Goal: Transaction & Acquisition: Purchase product/service

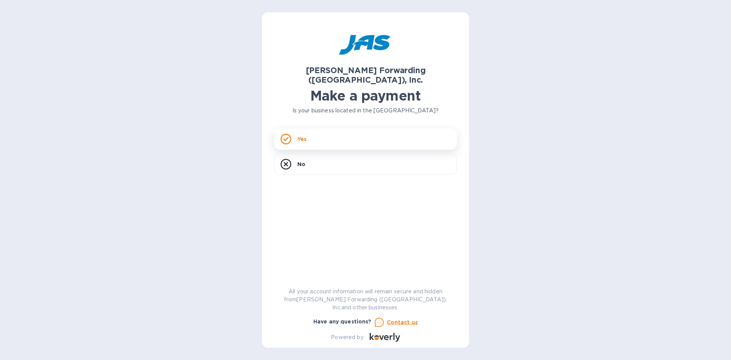
click at [317, 132] on div "Yes" at bounding box center [365, 138] width 183 height 21
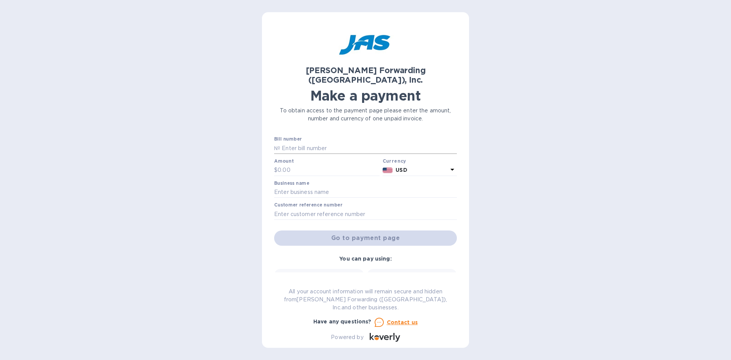
click at [282, 142] on input "text" at bounding box center [368, 147] width 177 height 11
paste input "NYC503392935"
type input "NYC503392935"
click at [287, 164] on input "text" at bounding box center [328, 169] width 102 height 11
paste input "3,449.94"
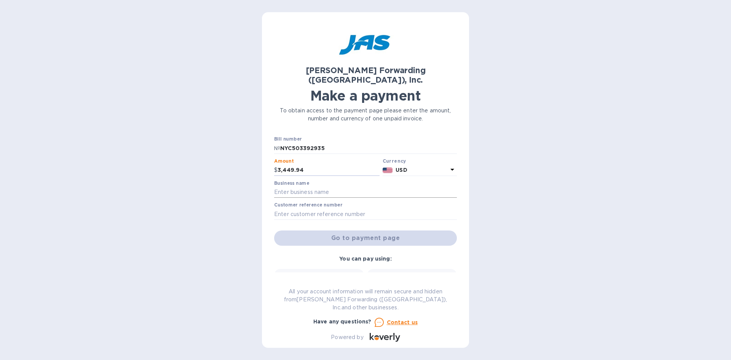
type input "3,449.94"
click at [309, 187] on input "text" at bounding box center [365, 192] width 183 height 11
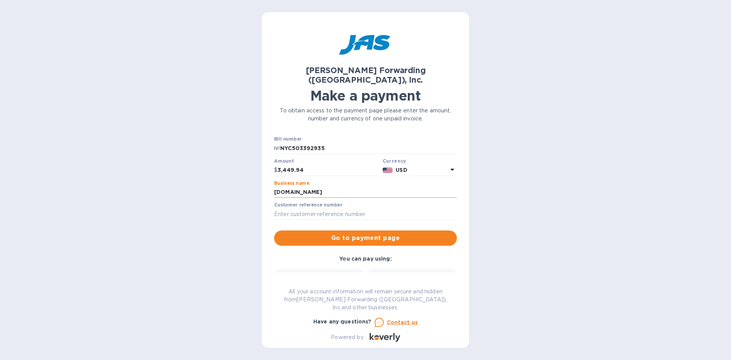
click at [330, 187] on input "[DOMAIN_NAME]" at bounding box center [365, 192] width 183 height 11
type input "chalktalksports"
click at [590, 293] on div "[PERSON_NAME] Forwarding ([GEOGRAPHIC_DATA]), Inc. Make a payment To obtain acc…" at bounding box center [365, 180] width 731 height 360
click at [284, 208] on input "text" at bounding box center [365, 213] width 183 height 11
paste input "CHASPOORQ"
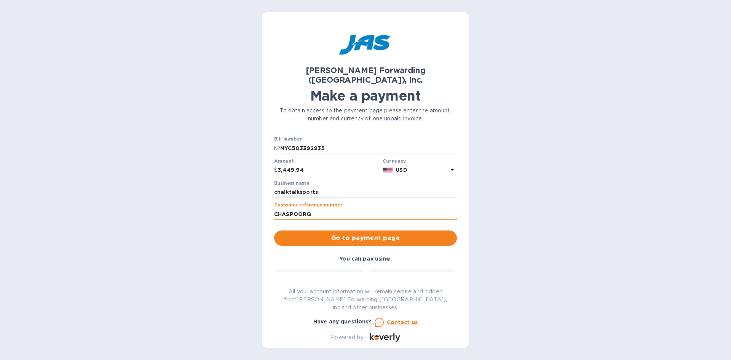
click at [274, 208] on input "CHASPOORQ" at bounding box center [365, 213] width 183 height 11
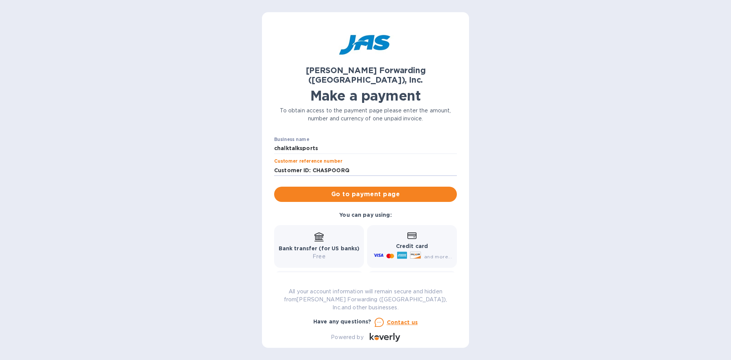
scroll to position [72, 0]
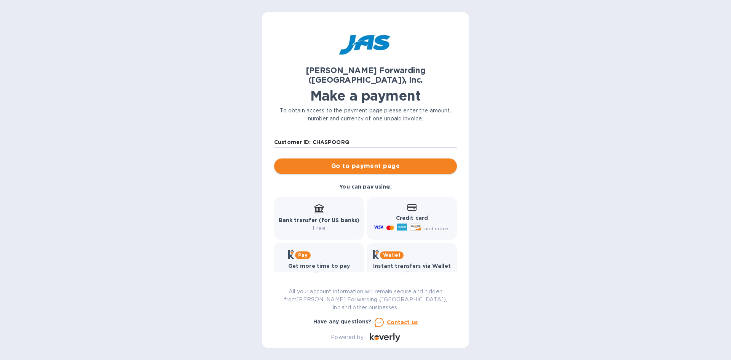
type input "Customer ID: CHASPOORQ"
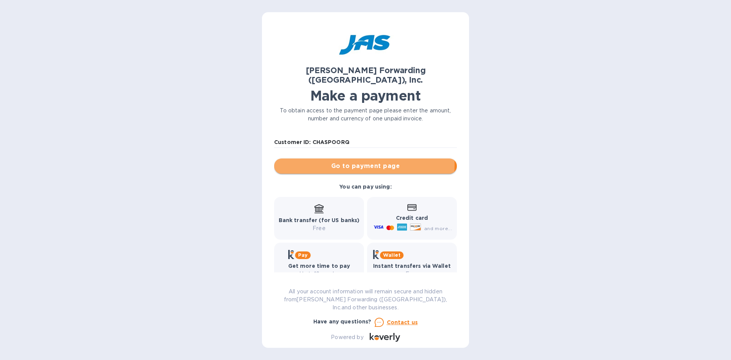
click at [340, 161] on span "Go to payment page" at bounding box center [365, 165] width 171 height 9
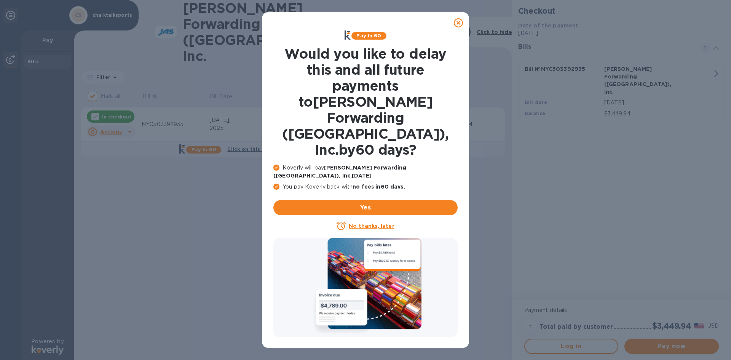
click at [367, 223] on u "No thanks, later" at bounding box center [371, 226] width 45 height 6
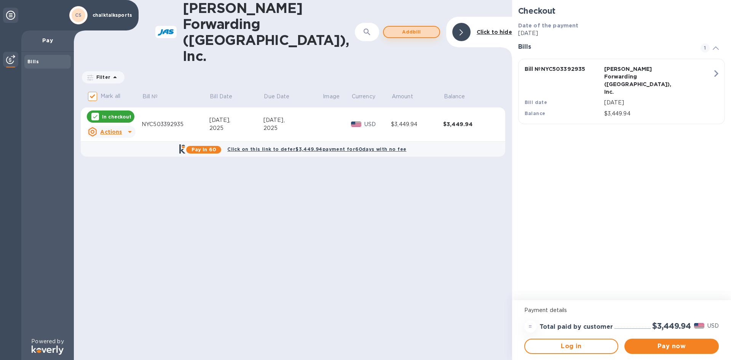
click at [405, 27] on span "Add bill" at bounding box center [411, 31] width 43 height 9
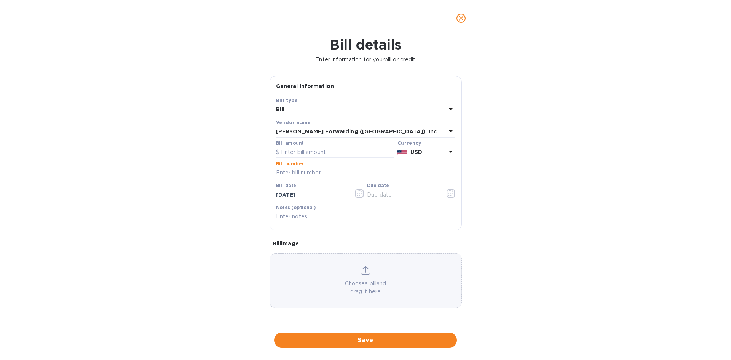
click at [283, 173] on input "text" at bounding box center [365, 172] width 179 height 11
paste input "NYC503394420"
type input "NYC503394420"
paste input "699.89"
type input "699.89"
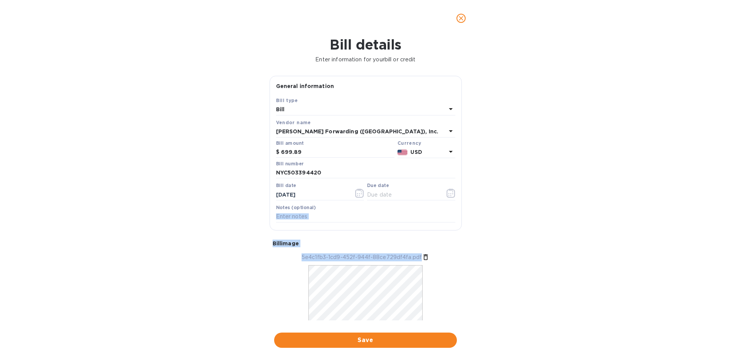
drag, startPoint x: 461, startPoint y: 221, endPoint x: 470, endPoint y: 297, distance: 76.2
click at [470, 297] on div "Bill details Enter information for your bill or credit General information Save…" at bounding box center [365, 198] width 731 height 323
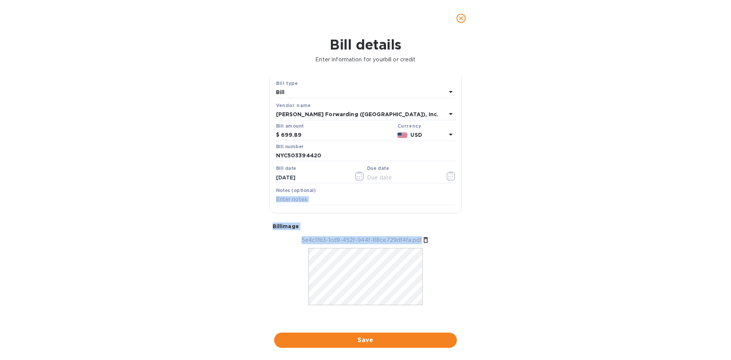
scroll to position [20, 0]
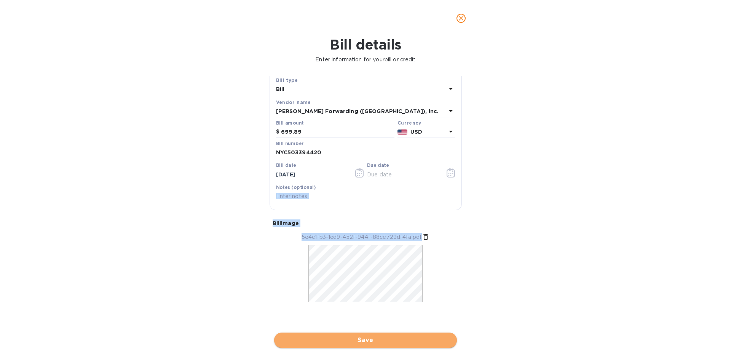
click at [342, 344] on span "Save" at bounding box center [365, 339] width 171 height 9
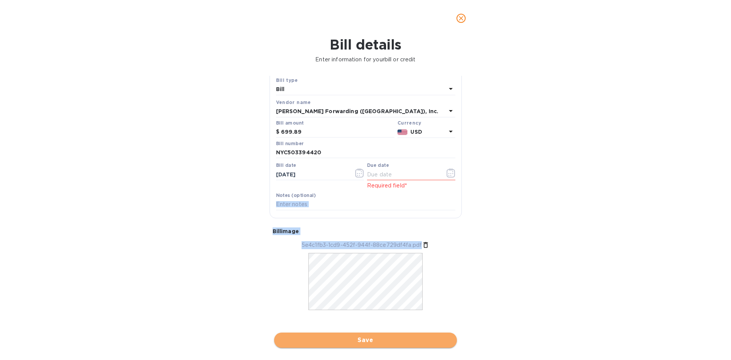
click at [376, 340] on span "Save" at bounding box center [365, 339] width 171 height 9
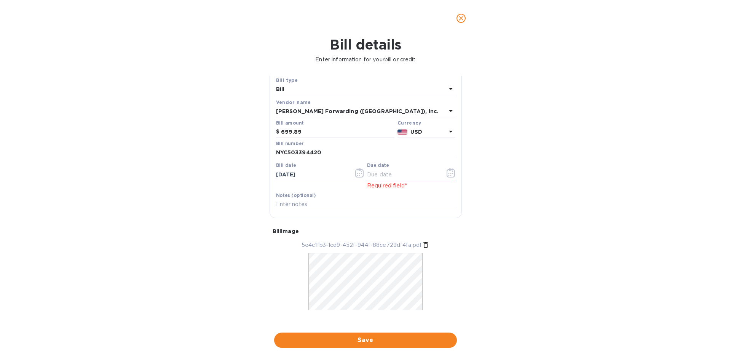
click at [519, 244] on div "Bill details Enter information for your bill or credit General information Save…" at bounding box center [365, 198] width 731 height 323
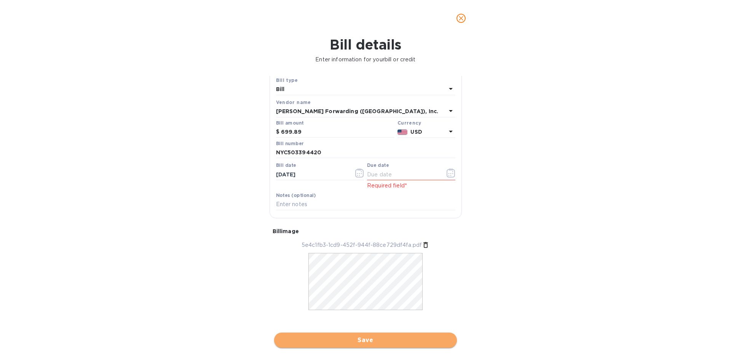
click at [373, 339] on span "Save" at bounding box center [365, 339] width 171 height 9
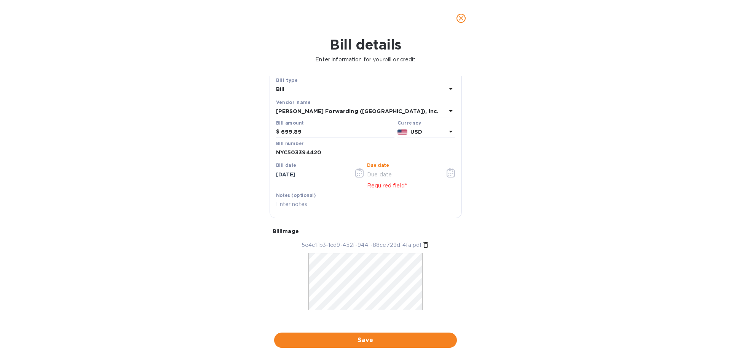
click at [376, 177] on input "text" at bounding box center [403, 174] width 72 height 11
click at [448, 175] on icon "button" at bounding box center [450, 172] width 9 height 9
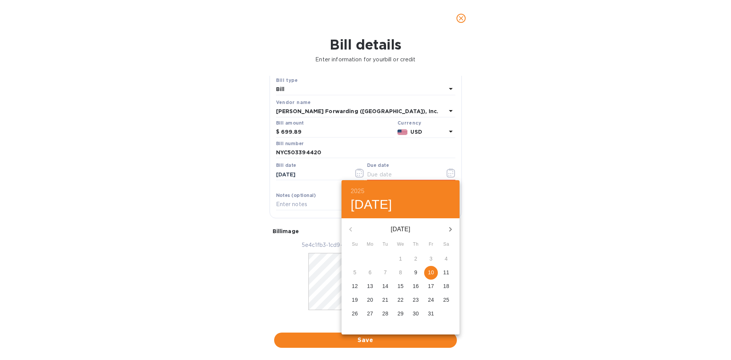
click at [402, 300] on p "22" at bounding box center [400, 300] width 6 height 8
type input "[DATE]"
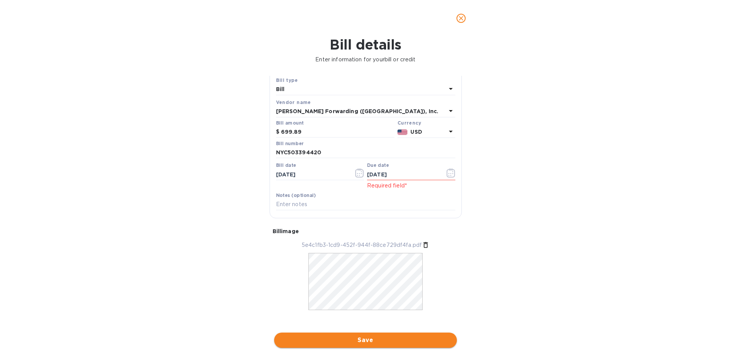
click at [366, 338] on span "Save" at bounding box center [365, 339] width 171 height 9
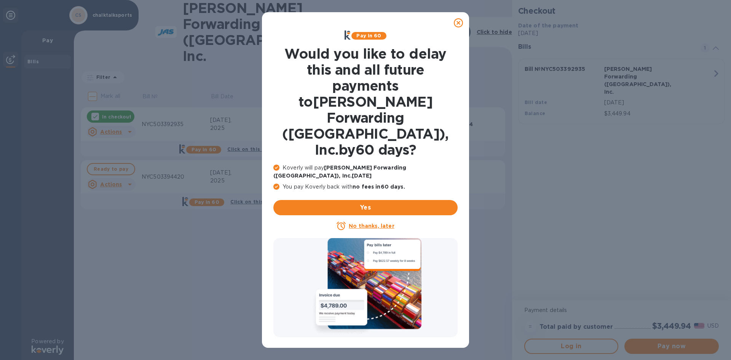
click at [362, 223] on u "No thanks, later" at bounding box center [371, 226] width 45 height 6
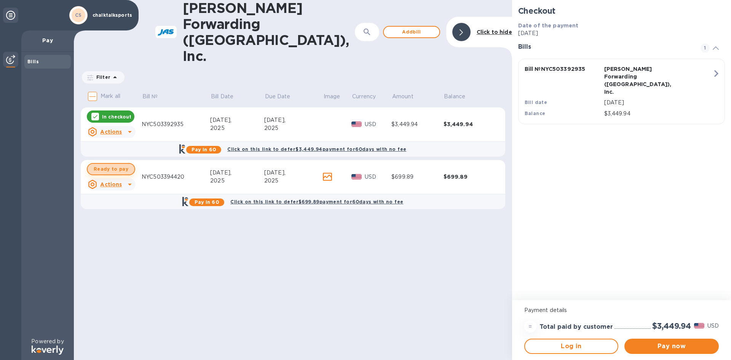
click at [114, 164] on span "Ready to pay" at bounding box center [111, 168] width 35 height 9
checkbox input "true"
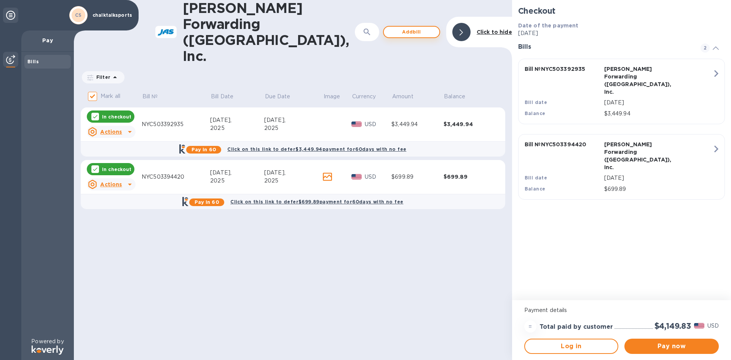
click at [419, 27] on span "Add bill" at bounding box center [411, 31] width 43 height 9
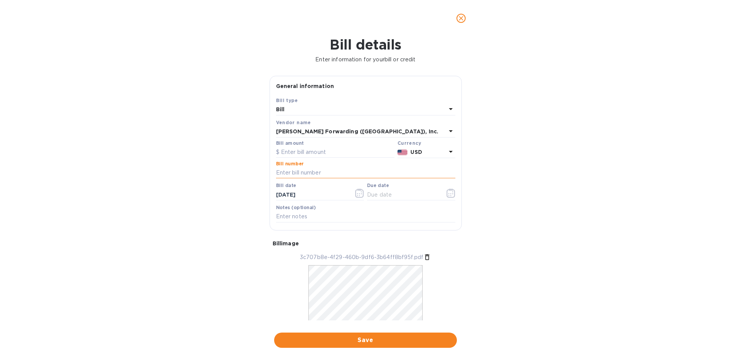
click at [280, 174] on input "text" at bounding box center [365, 172] width 179 height 11
paste input "NYC503396496"
type input "NYC503396496"
click at [398, 197] on input "text" at bounding box center [403, 194] width 72 height 11
click at [447, 192] on icon "button" at bounding box center [450, 192] width 9 height 9
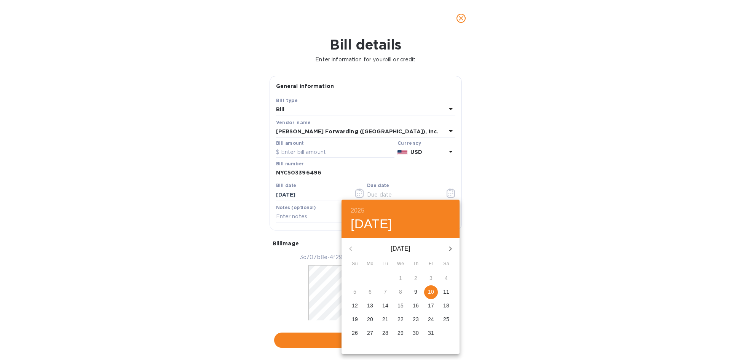
click at [415, 317] on p "23" at bounding box center [416, 319] width 6 height 8
type input "[DATE]"
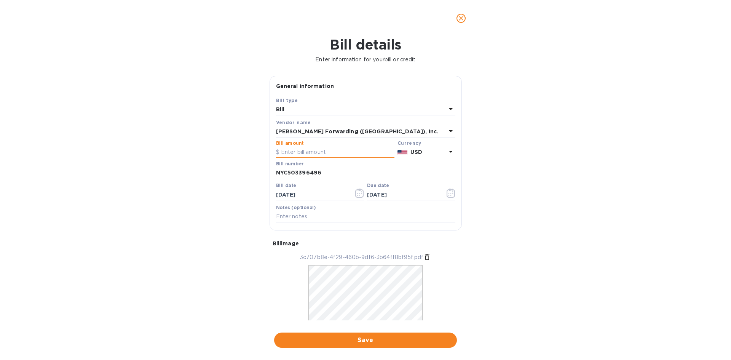
paste input "179.03"
type input "179.03"
click at [328, 339] on span "Save" at bounding box center [365, 339] width 171 height 9
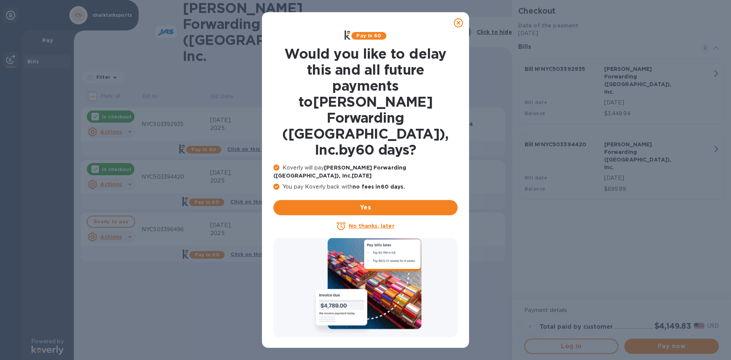
click at [365, 223] on u "No thanks, later" at bounding box center [371, 226] width 45 height 6
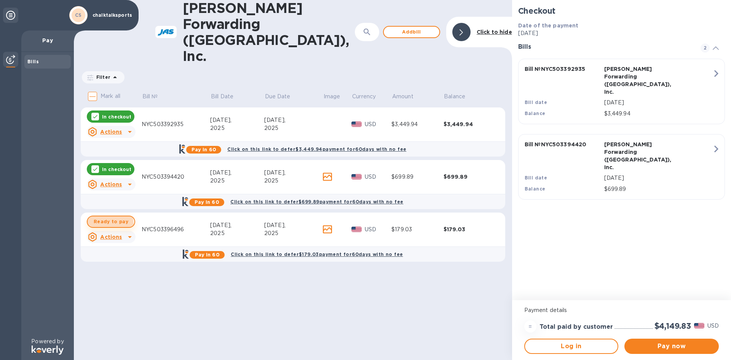
click at [98, 217] on span "Ready to pay" at bounding box center [111, 221] width 35 height 9
checkbox input "true"
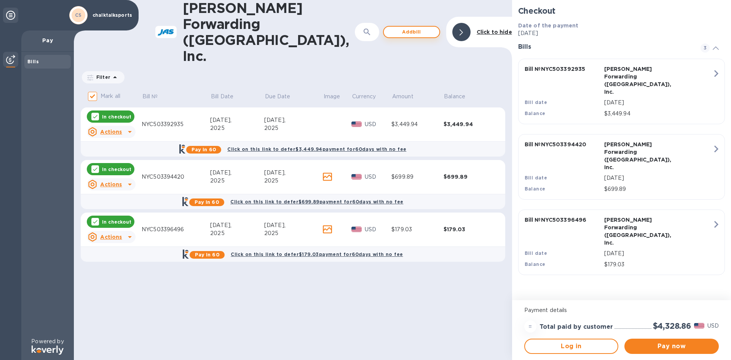
click at [398, 27] on span "Add bill" at bounding box center [411, 31] width 43 height 9
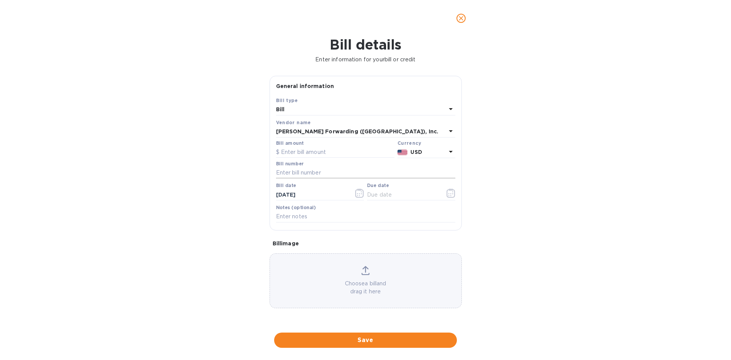
click at [281, 173] on input "text" at bounding box center [365, 172] width 179 height 11
paste input "NYC503396592"
type input "NYC503396592"
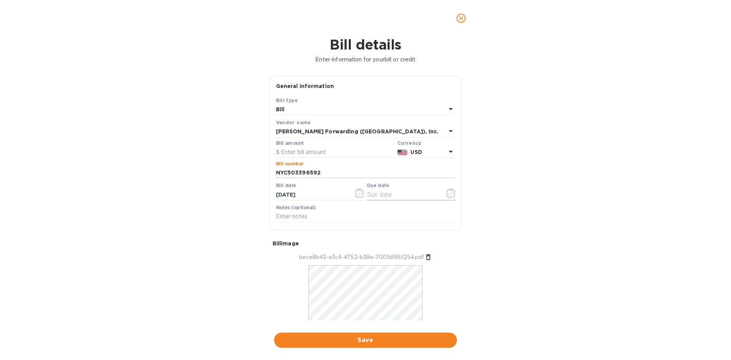
click at [449, 193] on icon "button" at bounding box center [450, 192] width 9 height 9
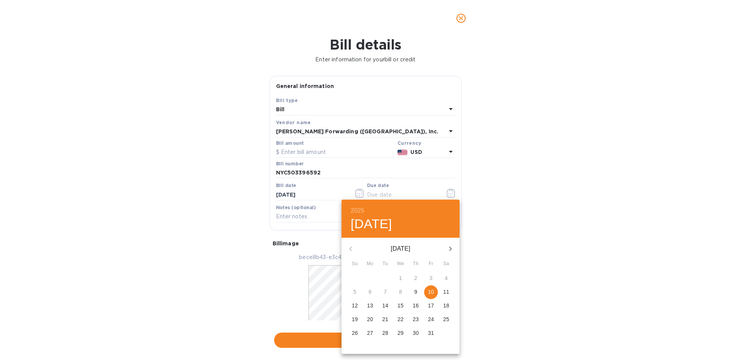
click at [414, 318] on p "23" at bounding box center [416, 319] width 6 height 8
type input "[DATE]"
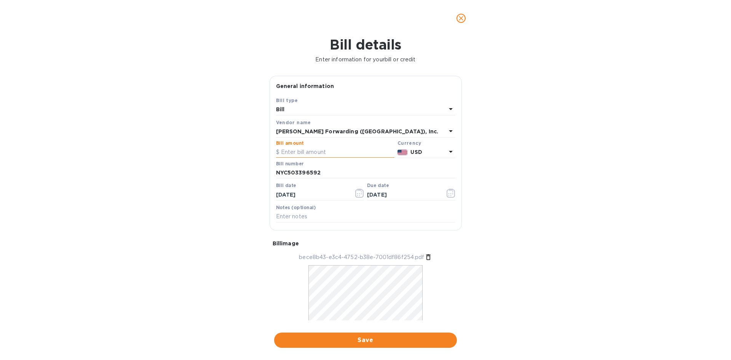
click at [302, 148] on input "text" at bounding box center [335, 152] width 118 height 11
paste input "799.90"
type input "799.90"
click at [337, 342] on span "Save" at bounding box center [365, 339] width 171 height 9
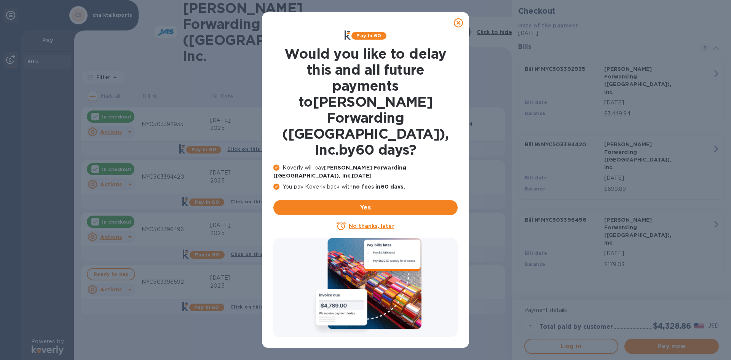
click at [367, 223] on u "No thanks, later" at bounding box center [371, 226] width 45 height 6
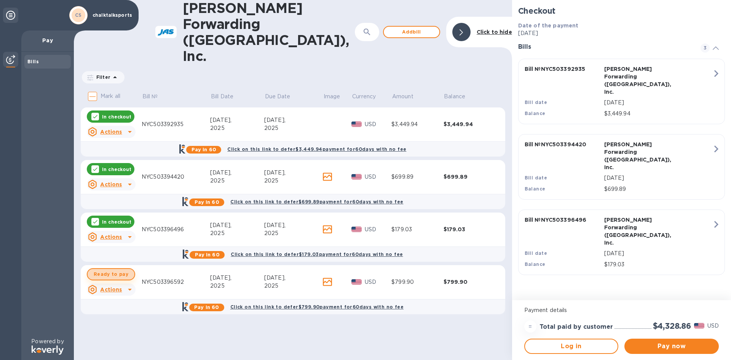
click at [115, 269] on span "Ready to pay" at bounding box center [111, 273] width 35 height 9
checkbox input "true"
click at [667, 346] on span "Pay now" at bounding box center [671, 345] width 82 height 9
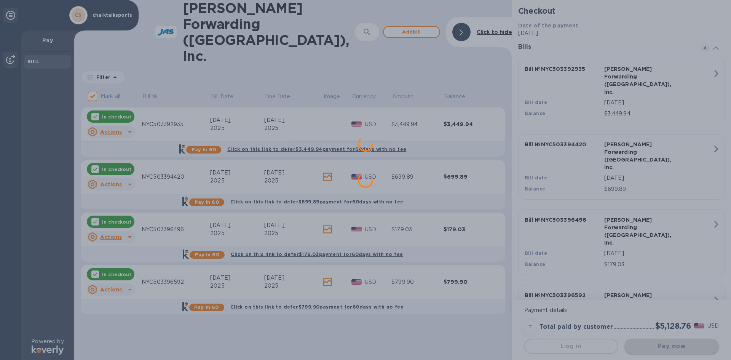
scroll to position [0, 0]
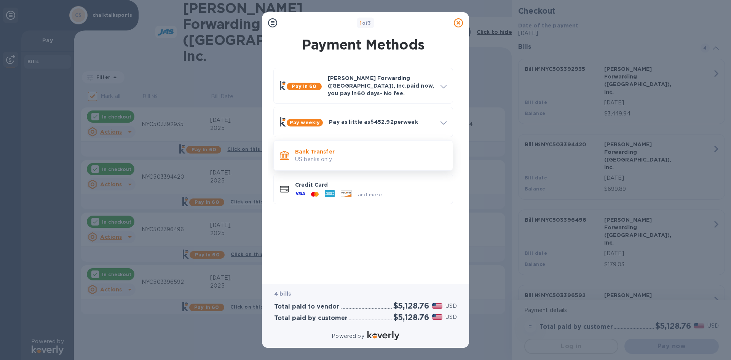
click at [320, 149] on p "Bank Transfer" at bounding box center [370, 152] width 151 height 8
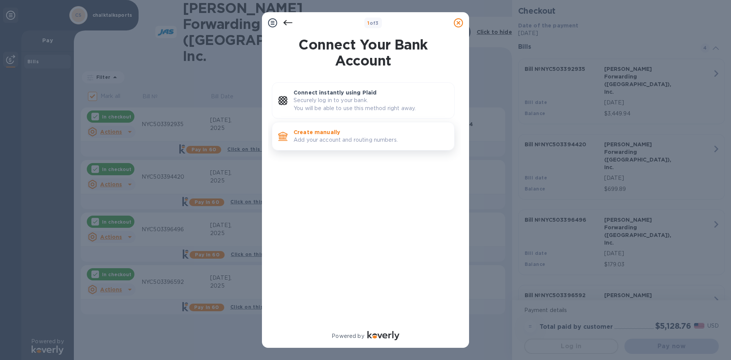
click at [335, 132] on p "Create manually" at bounding box center [370, 132] width 155 height 8
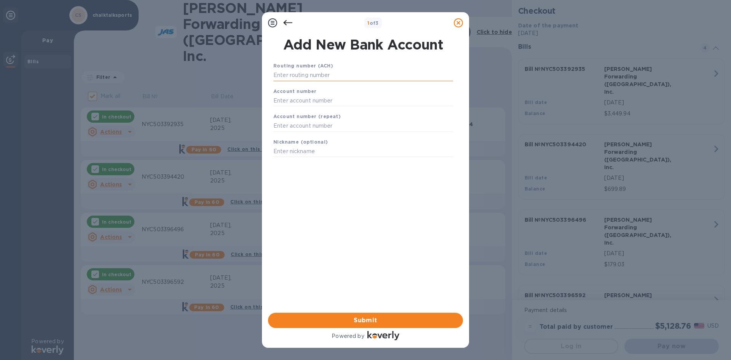
click at [302, 73] on input "text" at bounding box center [363, 75] width 180 height 11
type input "064000020"
click at [294, 110] on input "text" at bounding box center [363, 109] width 180 height 11
type input "444030250800"
click at [304, 137] on input "text" at bounding box center [363, 135] width 180 height 11
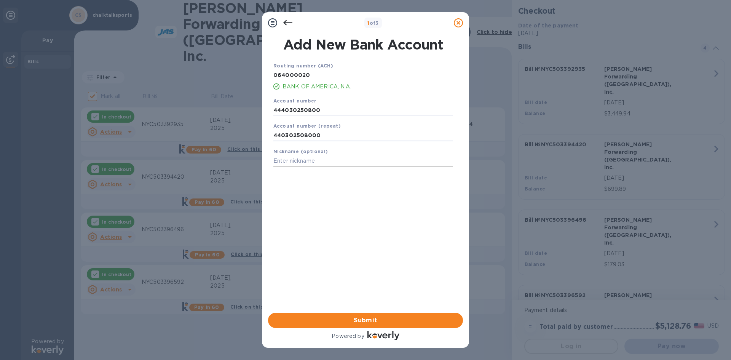
type input "440302508000"
click at [301, 161] on input "text" at bounding box center [363, 160] width 180 height 11
type input "ChalkTalk Sports- TNLR"
click at [343, 325] on button "Submit" at bounding box center [365, 319] width 195 height 15
click at [281, 136] on input "440302508000" at bounding box center [363, 135] width 180 height 11
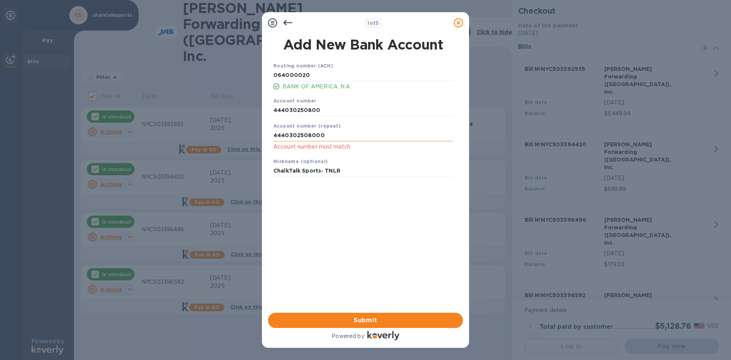
click at [323, 135] on input "4440302508000" at bounding box center [363, 135] width 180 height 11
type input "444030250800"
click at [352, 206] on div "Routing number (ACH) [US_BANK_ROUTING_MICR] BANK OF AMERICA, N.A. Account numbe…" at bounding box center [363, 177] width 195 height 243
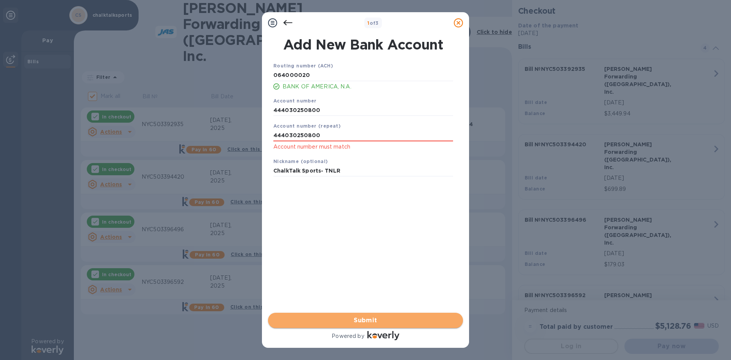
click at [363, 319] on span "Submit" at bounding box center [365, 320] width 183 height 9
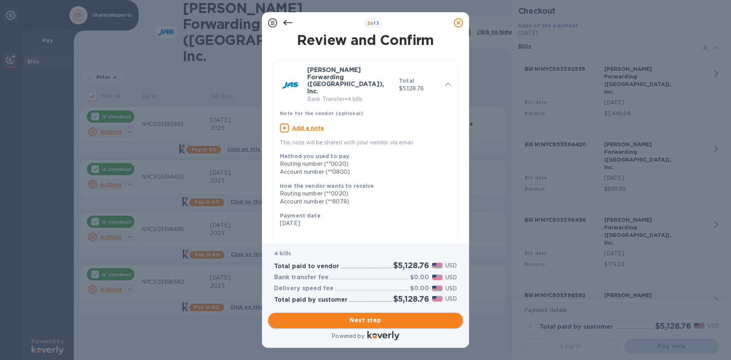
click at [368, 319] on span "Next step" at bounding box center [365, 320] width 183 height 9
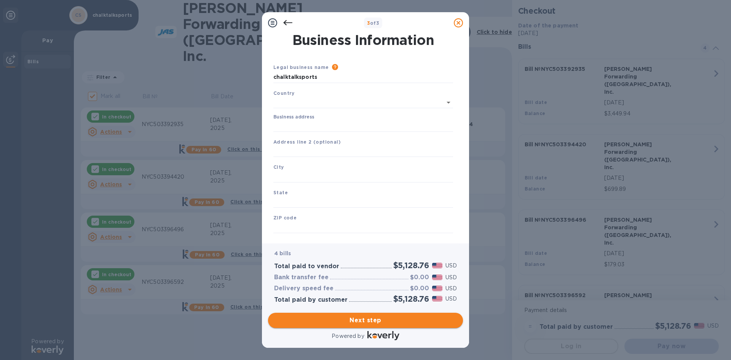
type input "[GEOGRAPHIC_DATA]"
click at [297, 124] on input "Business address" at bounding box center [363, 124] width 180 height 11
type input "[STREET_ADDRESS][PERSON_NAME]"
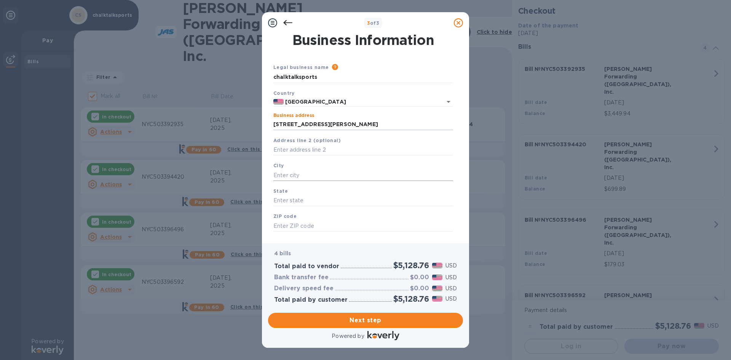
click at [281, 174] on input "text" at bounding box center [363, 174] width 180 height 11
type input "[GEOGRAPHIC_DATA]"
click at [289, 198] on input "text" at bounding box center [363, 200] width 180 height 11
type input "CT"
click at [281, 225] on input "text" at bounding box center [363, 225] width 180 height 11
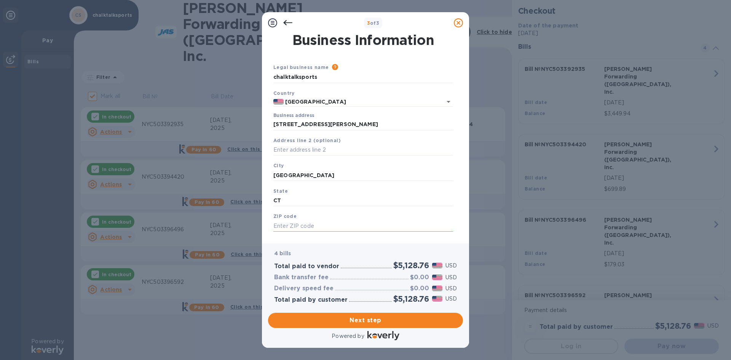
paste input "06854"
type input "06854"
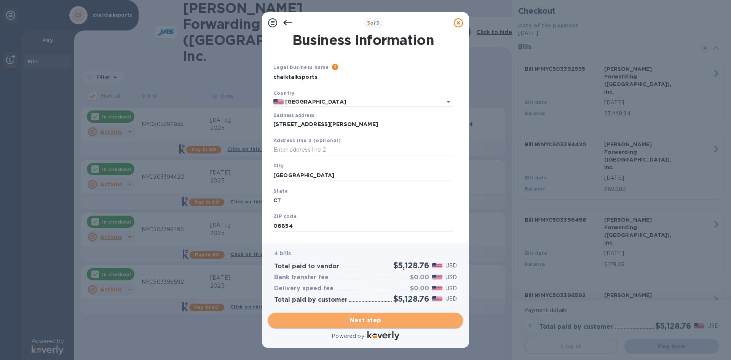
click at [367, 318] on span "Next step" at bounding box center [365, 320] width 183 height 9
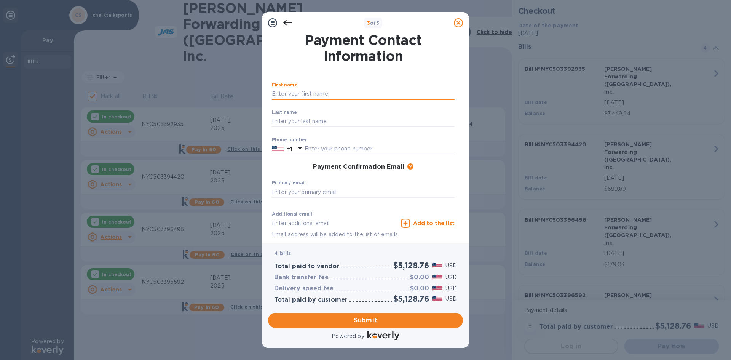
click at [306, 98] on input "text" at bounding box center [363, 93] width 183 height 11
click at [273, 95] on input "text" at bounding box center [363, 93] width 183 height 11
type input "C"
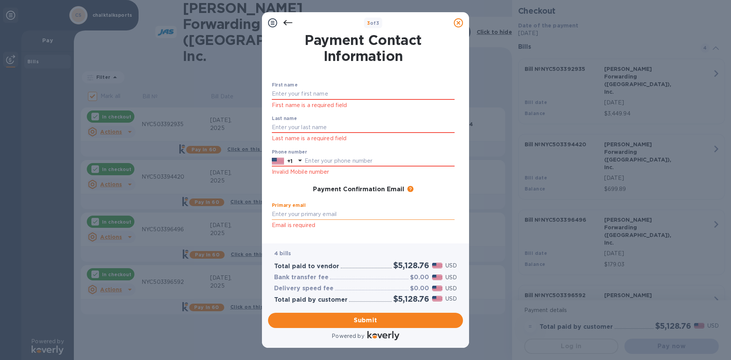
click at [292, 193] on div "First name First name is a required field Last name Last name is a required fie…" at bounding box center [363, 181] width 189 height 205
click at [282, 212] on input "text" at bounding box center [363, 214] width 183 height 11
type input "[EMAIL_ADDRESS][DOMAIN_NAME]"
click at [317, 164] on input "text" at bounding box center [379, 160] width 150 height 11
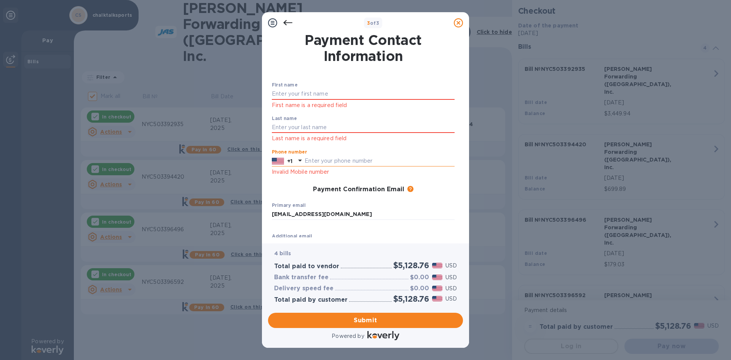
paste input "2039186887"
type input "2039186887"
click at [290, 129] on input "text" at bounding box center [363, 127] width 183 height 11
type input "[PERSON_NAME]"
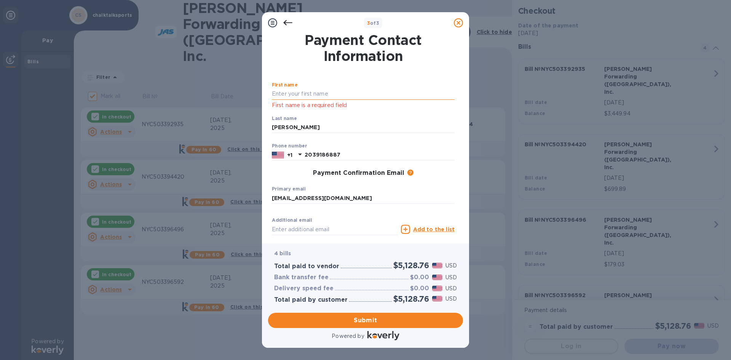
click at [277, 93] on input "text" at bounding box center [363, 93] width 183 height 11
type input "C"
type input "[PERSON_NAME]"
click at [349, 107] on p "First name is a required field" at bounding box center [363, 105] width 183 height 9
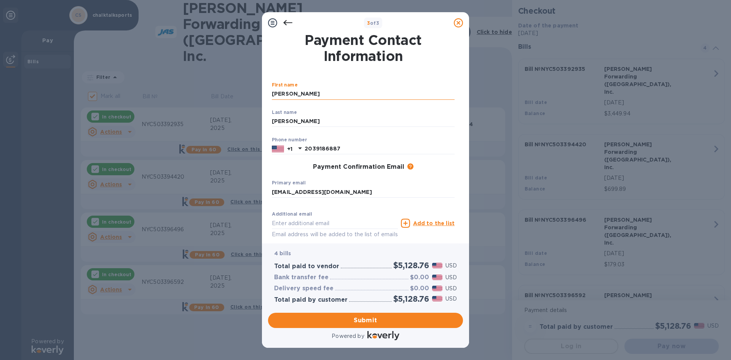
click at [313, 91] on input "[PERSON_NAME]" at bounding box center [363, 93] width 183 height 11
drag, startPoint x: 313, startPoint y: 91, endPoint x: 261, endPoint y: 91, distance: 51.4
click at [261, 91] on div "3 of 3 Payment Contact Information First name [PERSON_NAME] ​ Last name [PERSON…" at bounding box center [365, 180] width 731 height 360
type input "C"
type input "[PERSON_NAME]"
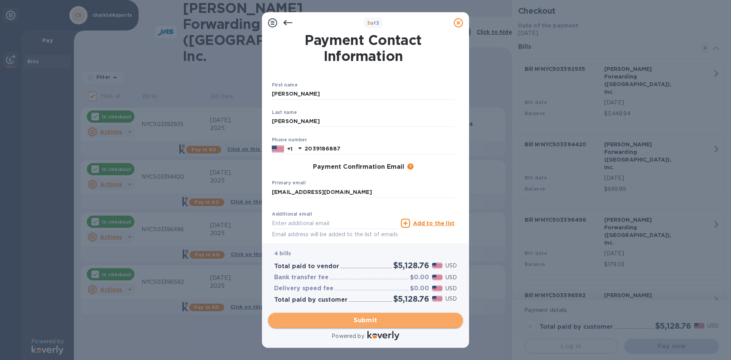
click at [370, 324] on span "Submit" at bounding box center [365, 320] width 183 height 9
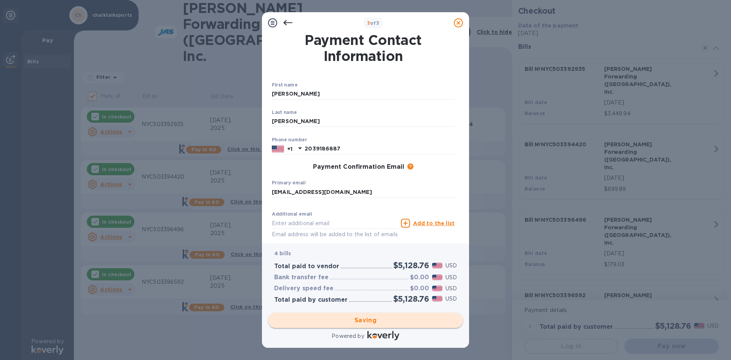
checkbox input "false"
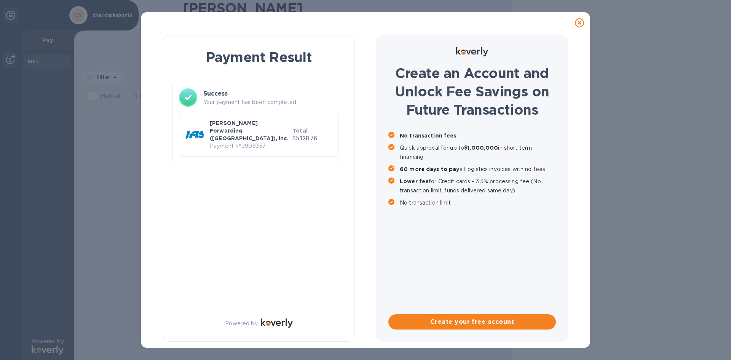
click at [237, 142] on p "Payment № 99083571" at bounding box center [250, 146] width 80 height 8
drag, startPoint x: 211, startPoint y: 125, endPoint x: 201, endPoint y: 274, distance: 149.6
click at [201, 274] on div "Payment Result Success Your payment has been completed. [PERSON_NAME] Forwardin…" at bounding box center [259, 188] width 192 height 306
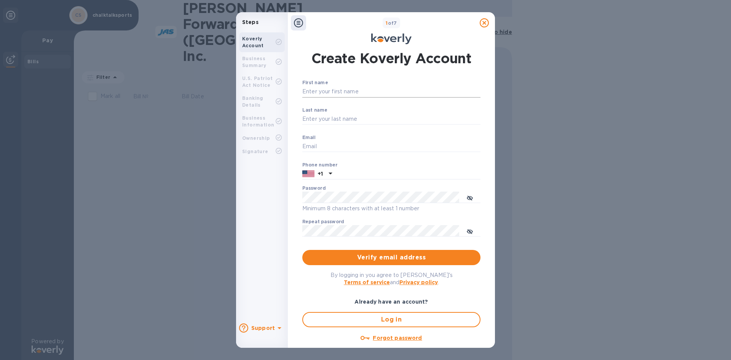
click at [309, 91] on input "First name" at bounding box center [391, 91] width 178 height 11
click at [311, 93] on input "First name" at bounding box center [391, 91] width 178 height 11
type input "[PERSON_NAME]"
click at [332, 115] on input "Last name" at bounding box center [391, 118] width 178 height 11
type input "[PERSON_NAME]"
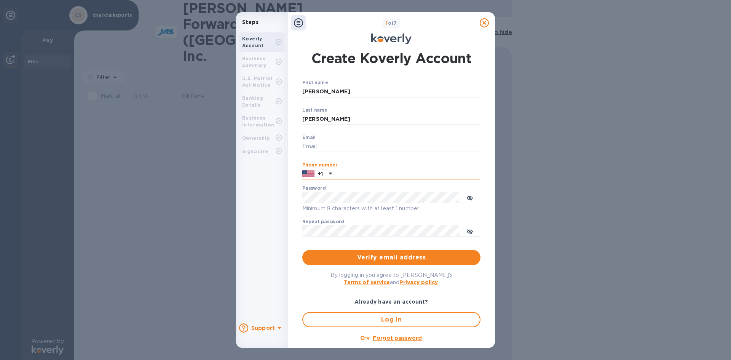
click at [341, 175] on input "text" at bounding box center [407, 173] width 145 height 11
paste input "2039186887"
type input "2039186887"
click at [324, 144] on input "Email" at bounding box center [391, 146] width 178 height 11
type input "[EMAIL_ADDRESS][DOMAIN_NAME]"
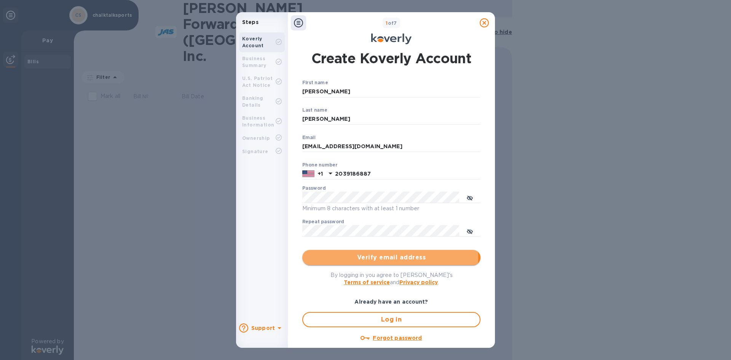
click at [376, 257] on span "Verify email address" at bounding box center [391, 257] width 166 height 9
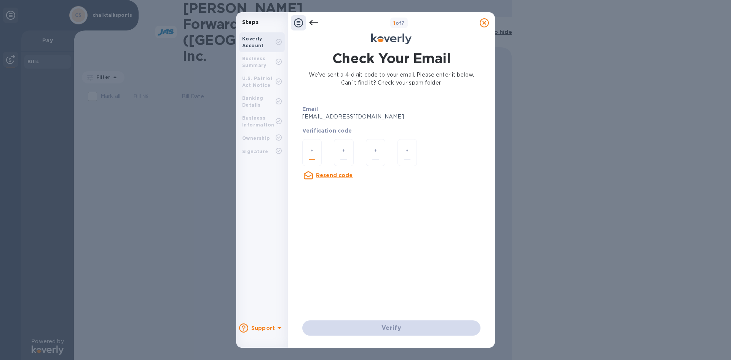
paste input "6"
type input "6"
type input "7"
type input "4"
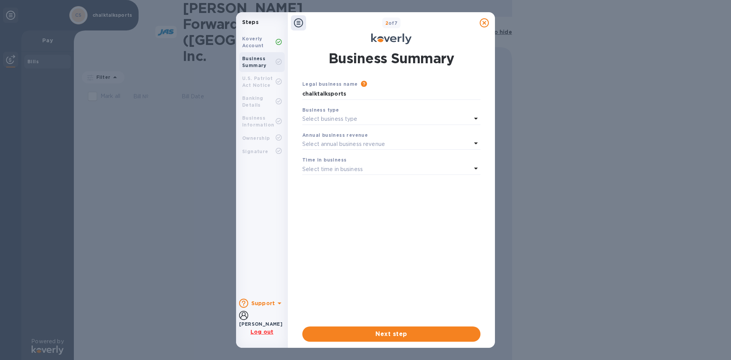
click at [333, 121] on p "Select business type" at bounding box center [329, 119] width 55 height 8
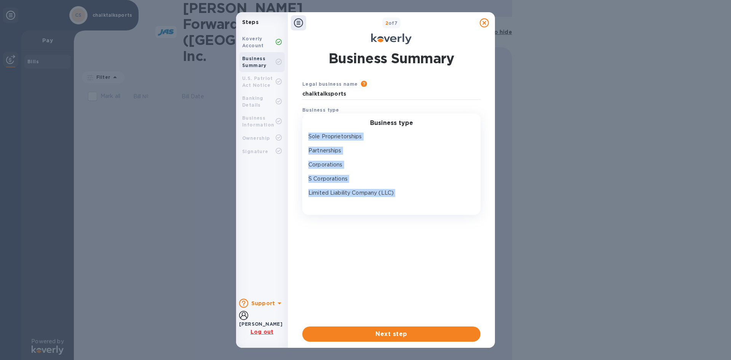
scroll to position [11, 0]
drag, startPoint x: 306, startPoint y: 131, endPoint x: 342, endPoint y: 220, distance: 95.6
click at [342, 220] on div "Legal business name Please provide the legal name that appears on your SS-4 for…" at bounding box center [391, 197] width 178 height 234
copy div "Sole Proprietorships Partnerships Corporations S Corporations Limited Liability…"
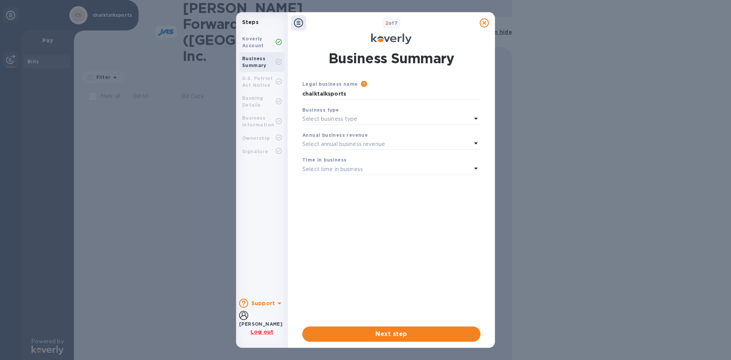
click at [352, 267] on div "Legal business name Please provide the legal name that appears on your SS-4 for…" at bounding box center [391, 197] width 178 height 234
click at [358, 109] on div "Business type" at bounding box center [391, 110] width 178 height 8
click at [470, 116] on div "Select business type" at bounding box center [386, 119] width 169 height 11
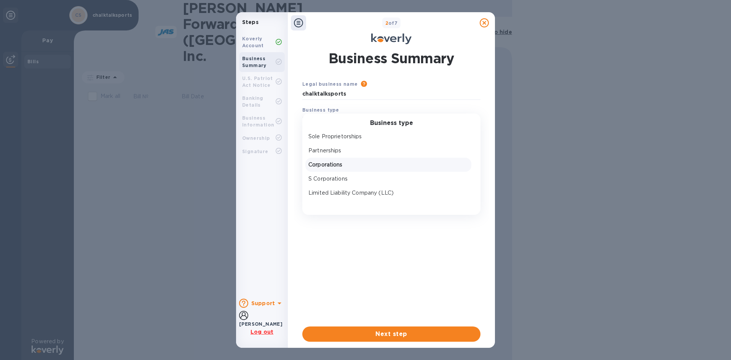
click at [321, 166] on p "Corporations" at bounding box center [388, 165] width 160 height 8
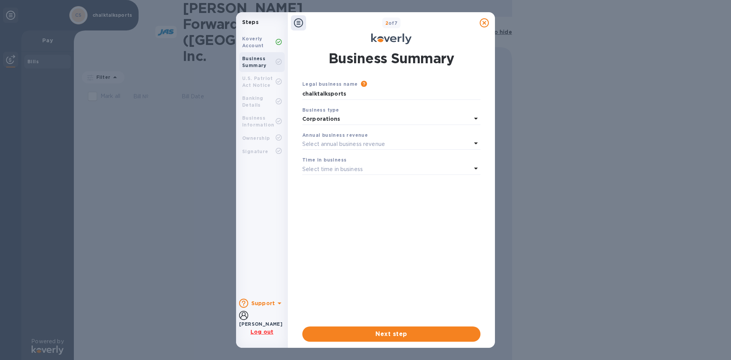
click at [476, 164] on icon at bounding box center [475, 168] width 9 height 9
click at [340, 231] on p "More than 5 years" at bounding box center [388, 229] width 160 height 8
click at [333, 139] on div "Select annual business revenue" at bounding box center [386, 144] width 169 height 11
click at [345, 275] on div "Legal business name Please provide the legal name that appears on your SS-4 for…" at bounding box center [391, 197] width 178 height 234
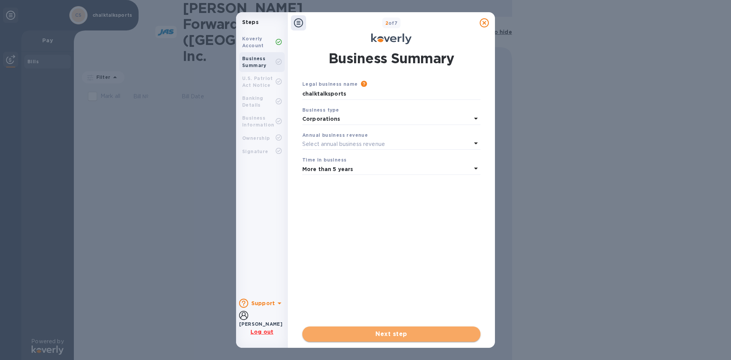
click at [396, 338] on span "Next step" at bounding box center [391, 333] width 166 height 9
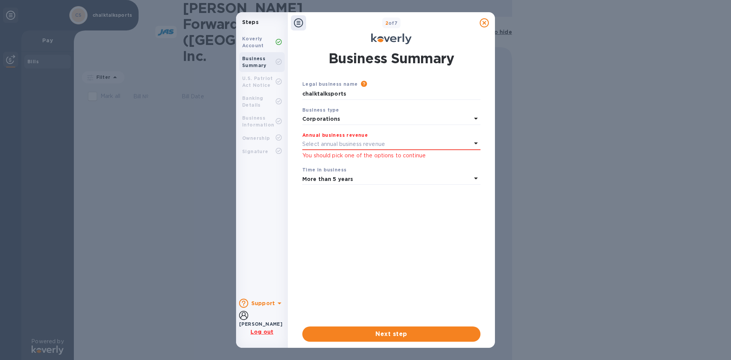
click at [377, 141] on p "Select annual business revenue" at bounding box center [343, 144] width 83 height 8
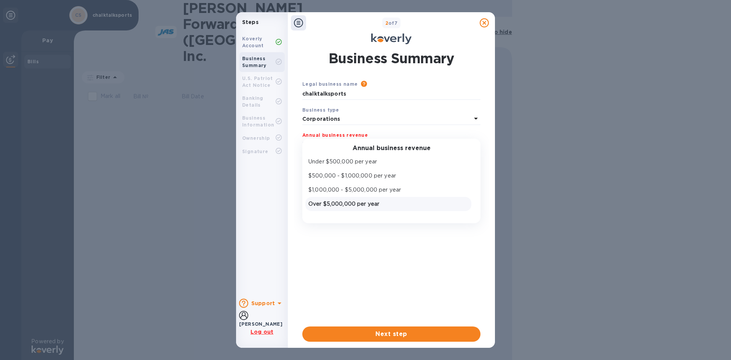
click at [344, 202] on p "Over $5,000,000 per year" at bounding box center [388, 204] width 160 height 8
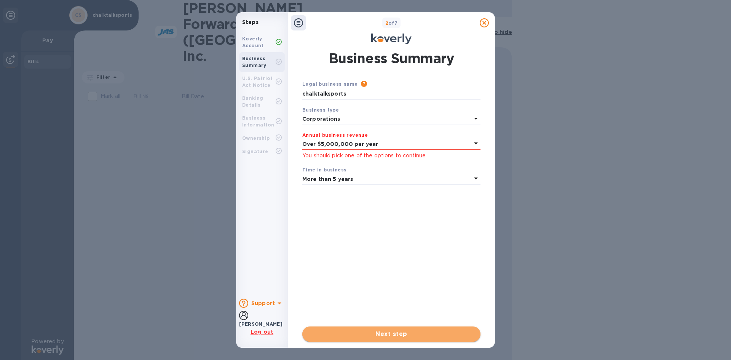
click at [354, 333] on span "Next step" at bounding box center [391, 333] width 166 height 9
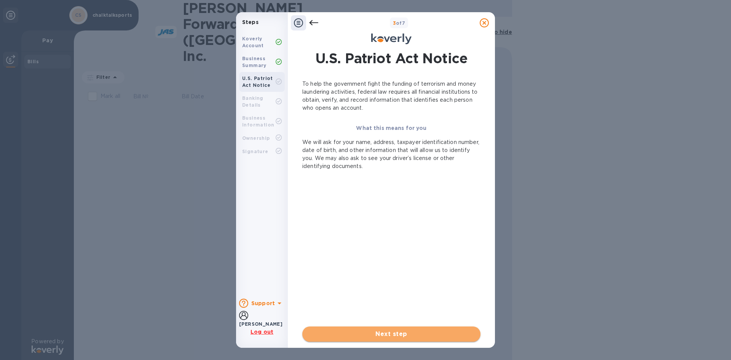
click at [392, 335] on span "Next step" at bounding box center [391, 333] width 166 height 9
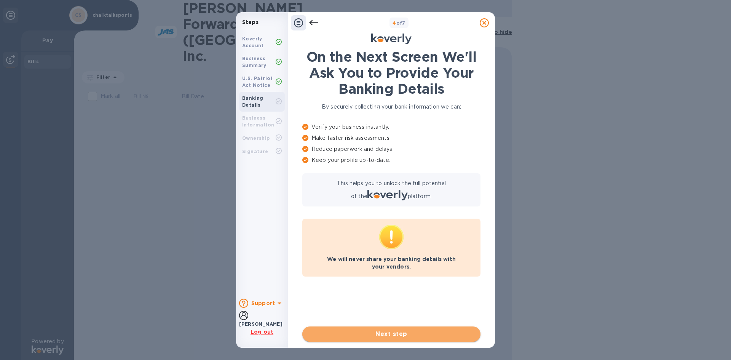
click at [386, 334] on span "Next step" at bounding box center [391, 333] width 166 height 9
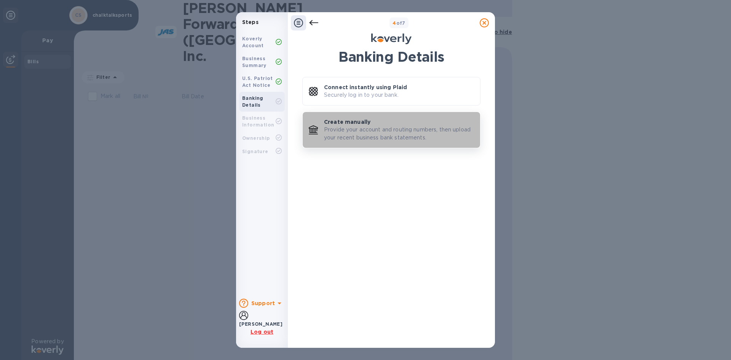
click at [366, 130] on p "Provide your account and routing numbers, then upload your recent business bank…" at bounding box center [399, 134] width 150 height 16
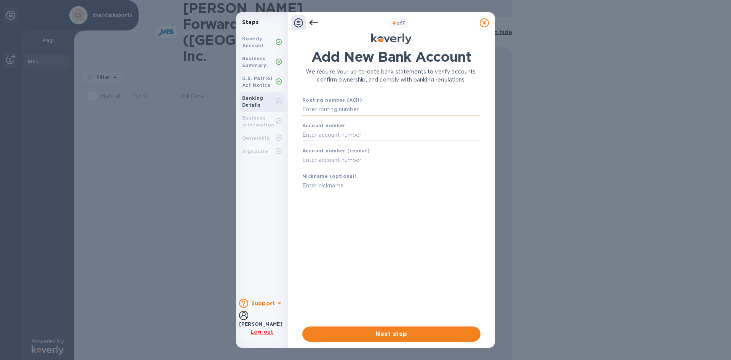
click at [312, 112] on input "text" at bounding box center [391, 109] width 178 height 11
type input "064000020"
click at [315, 146] on input "text" at bounding box center [391, 144] width 178 height 11
drag, startPoint x: 348, startPoint y: 145, endPoint x: 297, endPoint y: 143, distance: 51.8
click at [297, 143] on div "Add New Bank Account We require your up-to-date bank statements to verify accou…" at bounding box center [391, 195] width 195 height 302
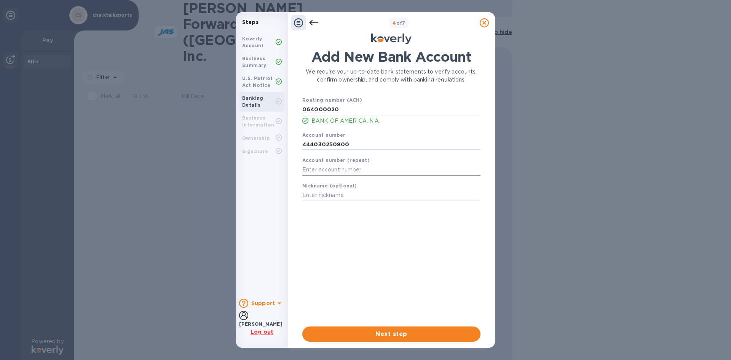
type input "444030250800"
click at [305, 168] on input "text" at bounding box center [391, 169] width 178 height 11
paste input "444030250800"
type input "444030250800"
click at [310, 196] on input "text" at bounding box center [391, 195] width 178 height 11
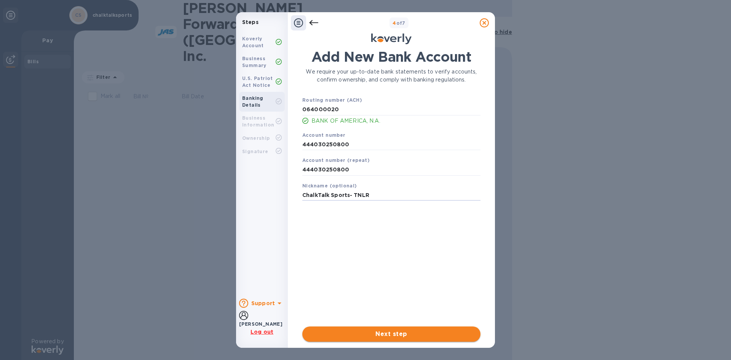
type input "ChalkTalk Sports- TNLR"
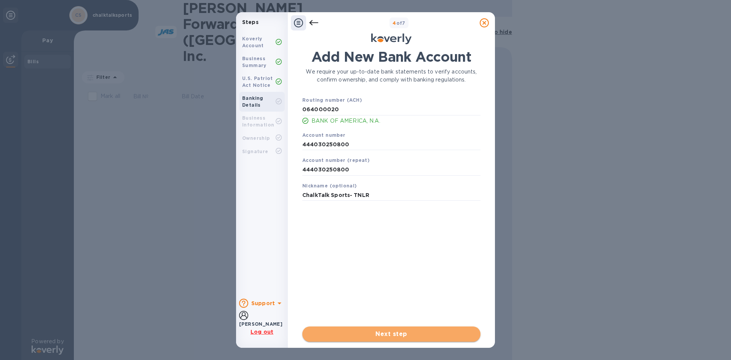
click at [400, 334] on span "Next step" at bounding box center [391, 333] width 166 height 9
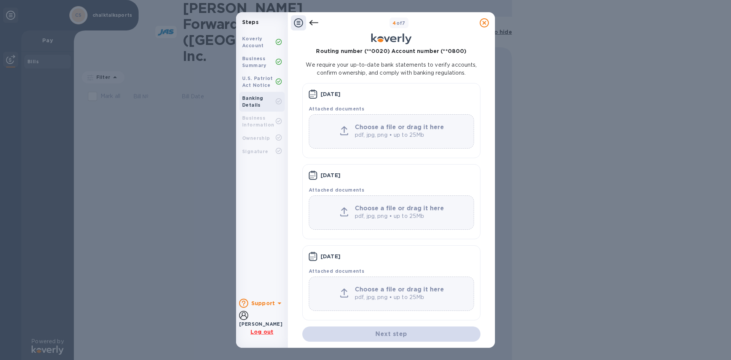
scroll to position [40, 0]
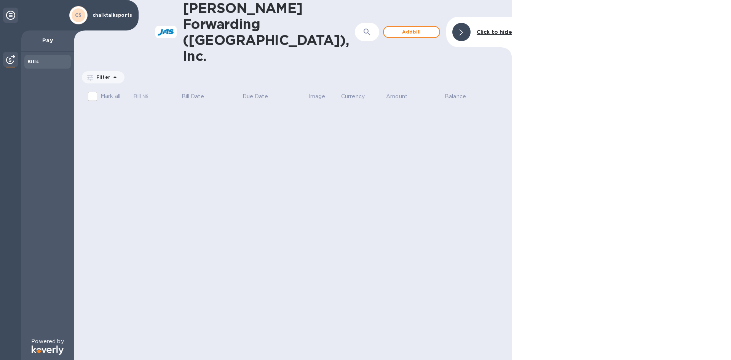
click at [124, 14] on p "chalktalksports" at bounding box center [111, 15] width 38 height 5
